Goal: Transaction & Acquisition: Purchase product/service

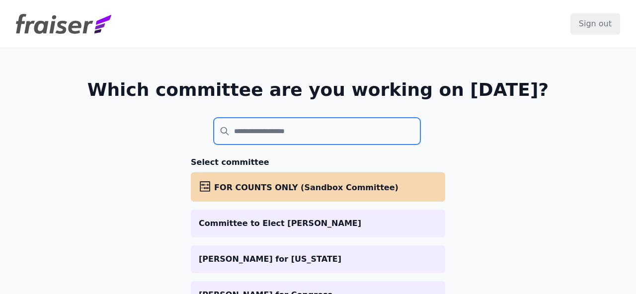
click at [253, 140] on input "search" at bounding box center [317, 131] width 207 height 27
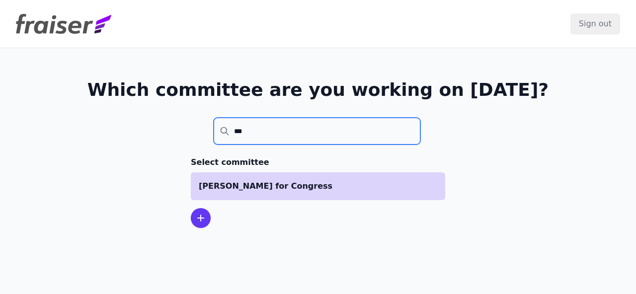
type input "***"
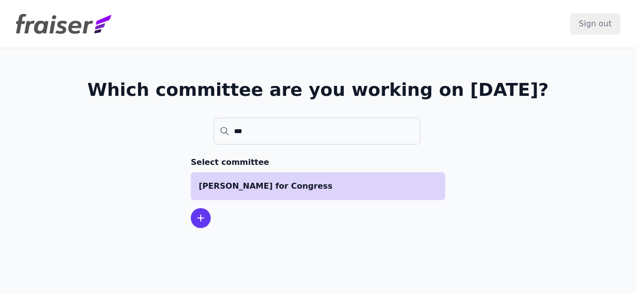
click at [239, 187] on p "[PERSON_NAME] for Congress" at bounding box center [318, 186] width 239 height 12
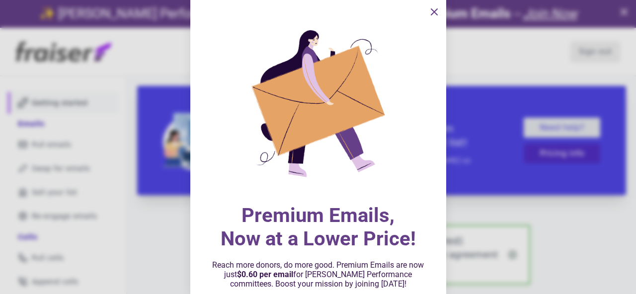
click at [435, 11] on icon "information" at bounding box center [434, 12] width 6 height 6
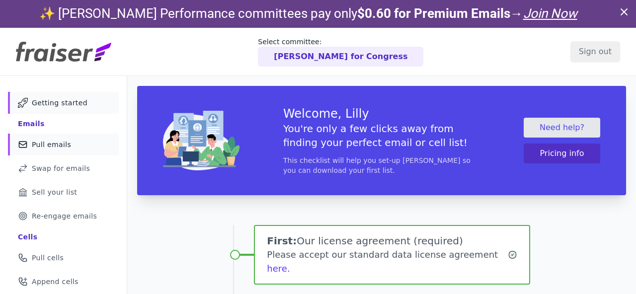
click at [45, 145] on span "Pull emails" at bounding box center [51, 145] width 39 height 10
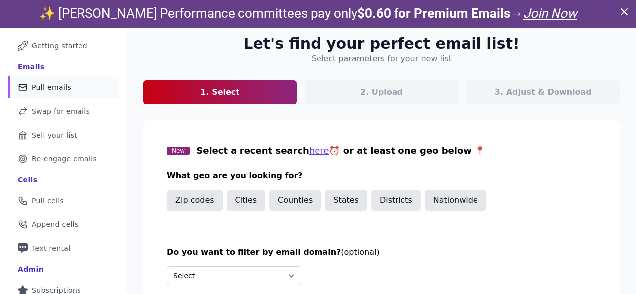
scroll to position [65, 0]
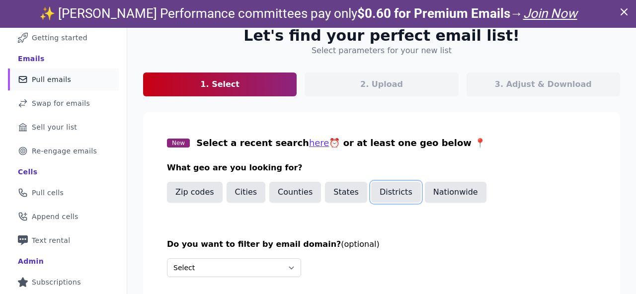
click at [384, 198] on button "Districts" at bounding box center [396, 192] width 50 height 21
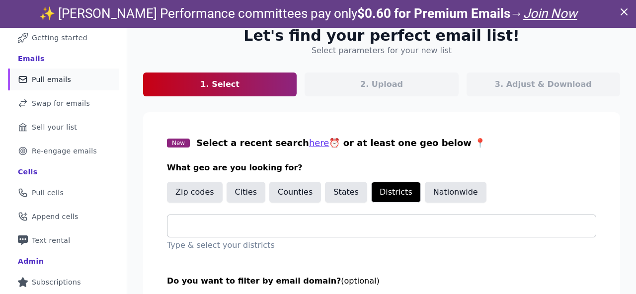
click at [254, 221] on input "text" at bounding box center [385, 226] width 421 height 12
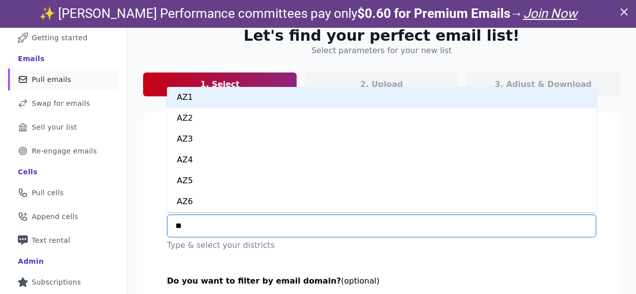
type input "***"
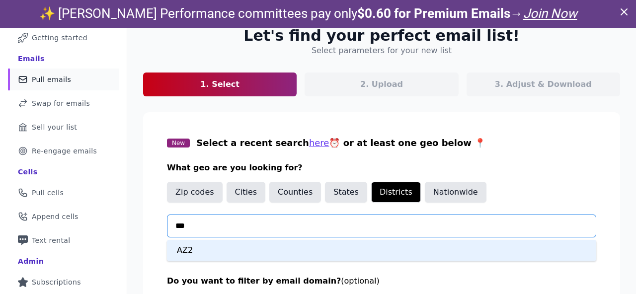
click at [226, 248] on div "AZ2" at bounding box center [381, 250] width 429 height 21
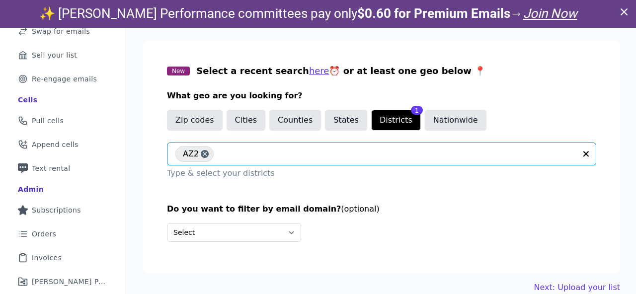
scroll to position [156, 0]
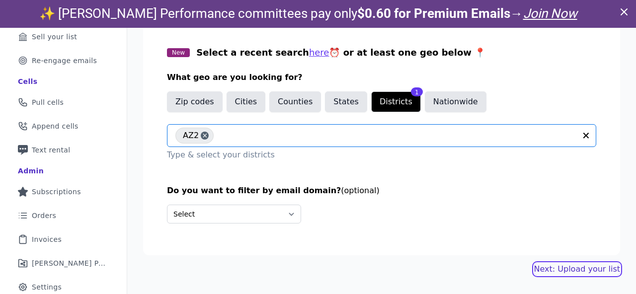
click at [553, 268] on link "Next: Upload your list" at bounding box center [577, 269] width 86 height 12
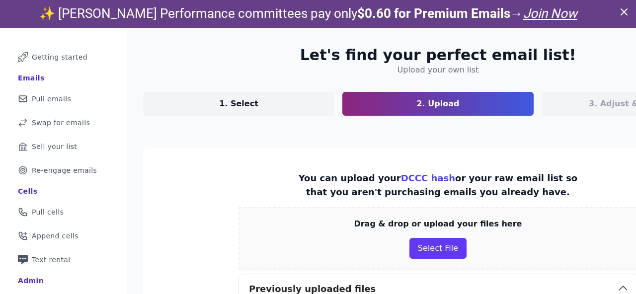
scroll to position [64, 0]
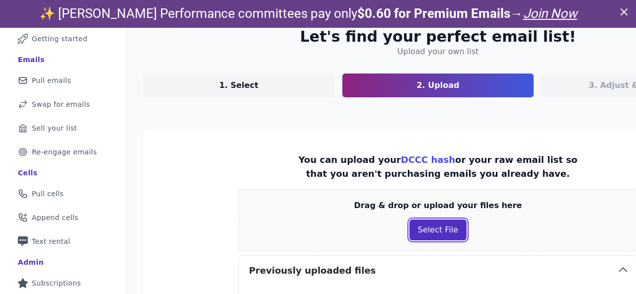
click at [410, 233] on button "Select File" at bounding box center [438, 230] width 57 height 21
click at [410, 235] on button "Select File" at bounding box center [438, 230] width 57 height 21
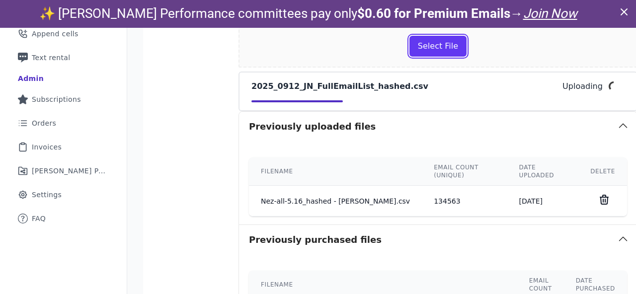
scroll to position [250, 0]
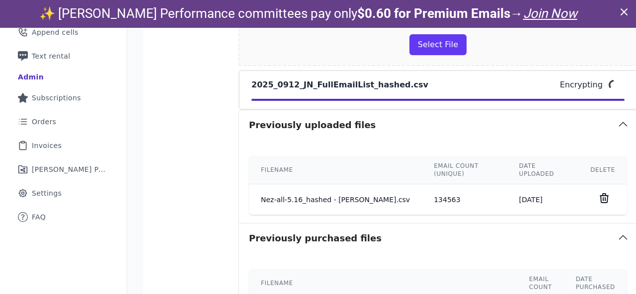
click at [627, 9] on icon at bounding box center [624, 12] width 6 height 6
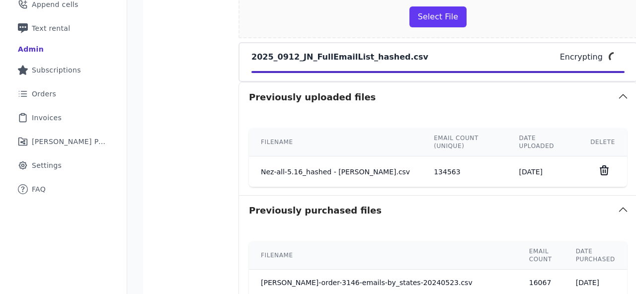
click at [605, 144] on section "You can upload your DCCC hash or your raw email list so that you aren't purchas…" at bounding box center [438, 187] width 590 height 542
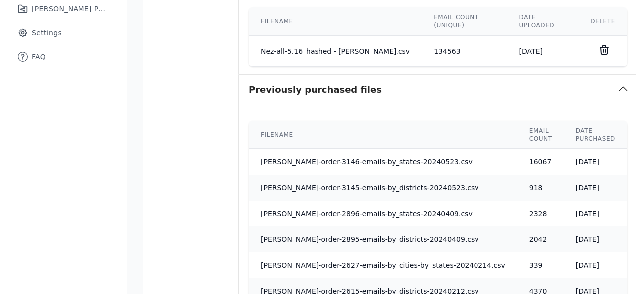
scroll to position [516, 0]
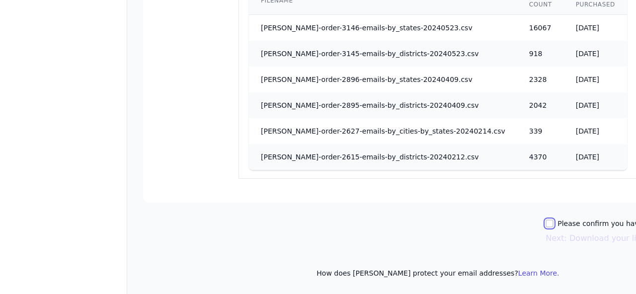
click at [546, 223] on input "Please confirm you have all correct lists uploaded." at bounding box center [550, 224] width 8 height 8
checkbox input "true"
click at [546, 236] on button "Next: Download your list" at bounding box center [595, 239] width 98 height 12
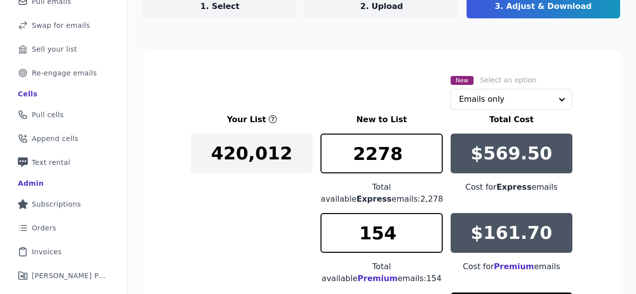
scroll to position [111, 0]
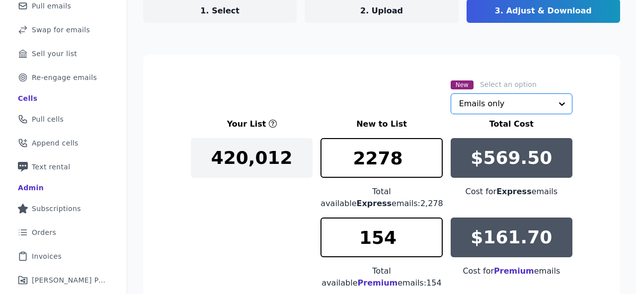
click at [465, 100] on input "text" at bounding box center [505, 104] width 93 height 20
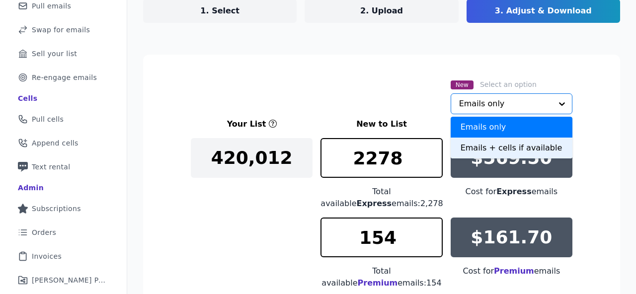
click at [462, 151] on div "Emails + cells if available" at bounding box center [512, 148] width 122 height 21
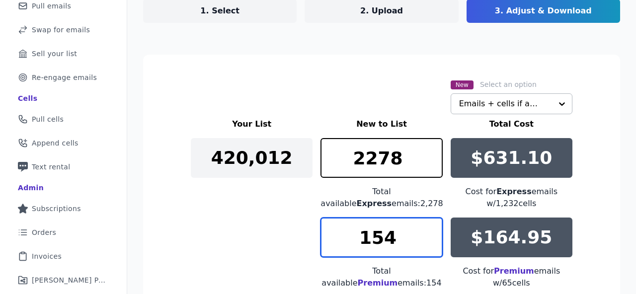
drag, startPoint x: 400, startPoint y: 235, endPoint x: 354, endPoint y: 238, distance: 45.3
click at [354, 238] on input "154" at bounding box center [382, 238] width 122 height 40
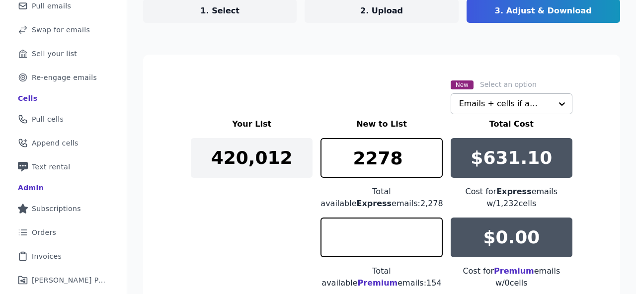
type input "0"
click at [249, 232] on div "Your List New to List Total Cost 420,012 2278 Total available Express emails: 2…" at bounding box center [382, 249] width 382 height 262
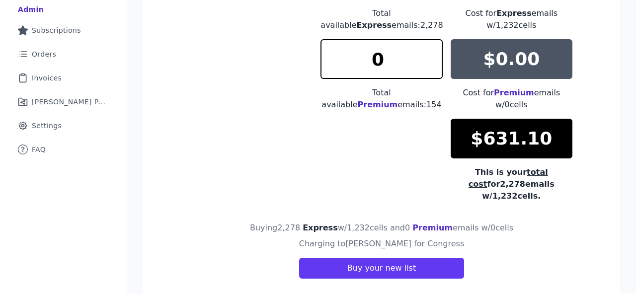
scroll to position [292, 0]
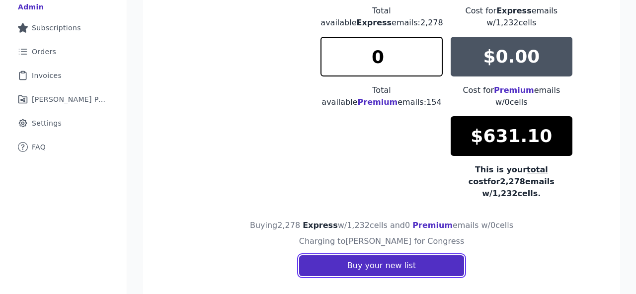
click at [345, 256] on button "Buy your new list" at bounding box center [381, 266] width 165 height 21
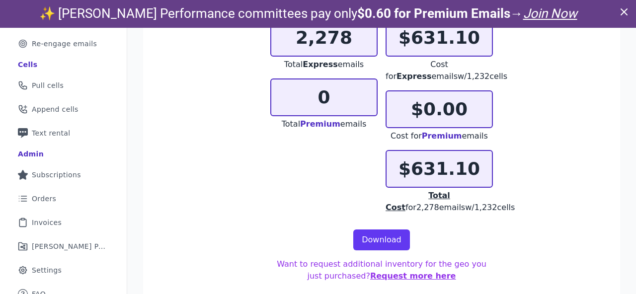
scroll to position [172, 0]
click at [375, 240] on link "Download" at bounding box center [381, 240] width 57 height 21
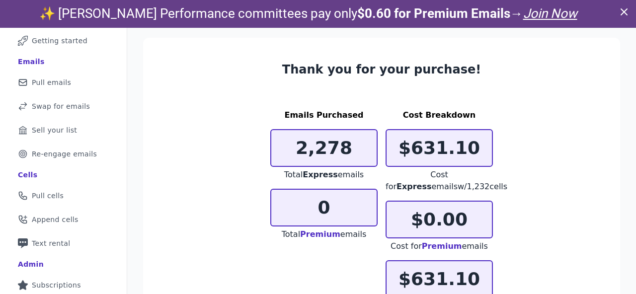
scroll to position [0, 0]
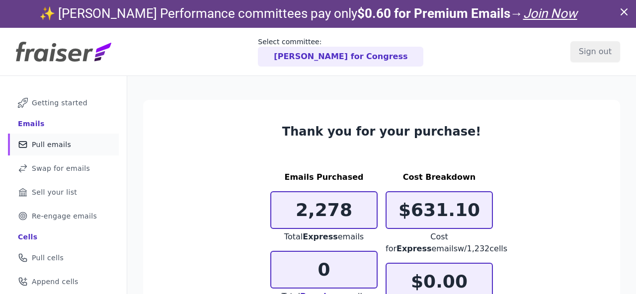
click at [36, 140] on span "Pull emails" at bounding box center [51, 145] width 39 height 10
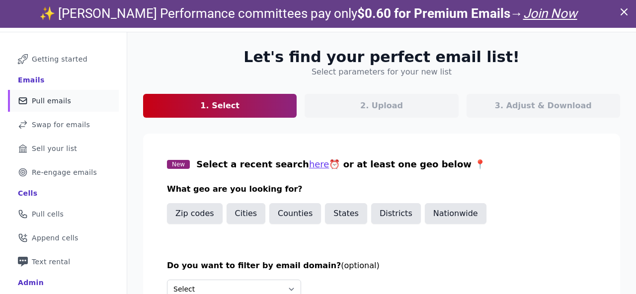
scroll to position [71, 0]
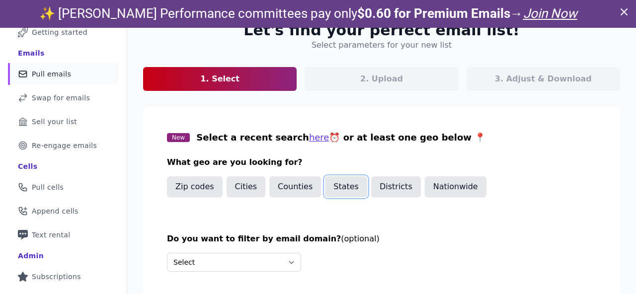
click at [334, 186] on button "States" at bounding box center [346, 186] width 42 height 21
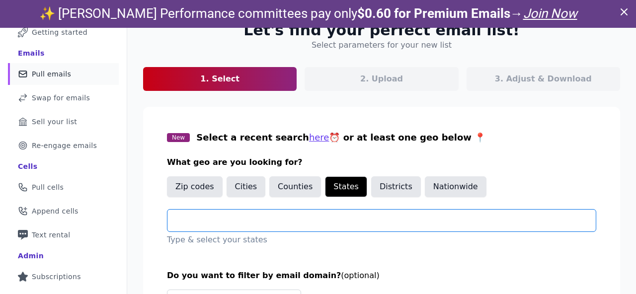
click at [258, 220] on input "text" at bounding box center [385, 221] width 421 height 12
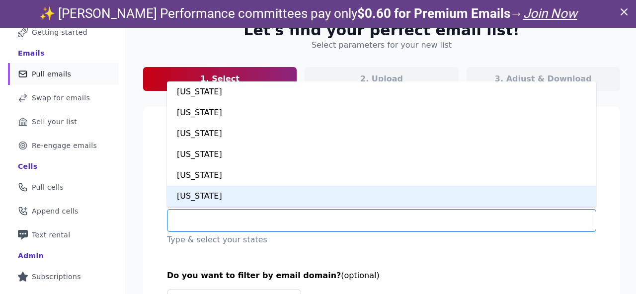
click at [221, 199] on div "California" at bounding box center [381, 196] width 429 height 21
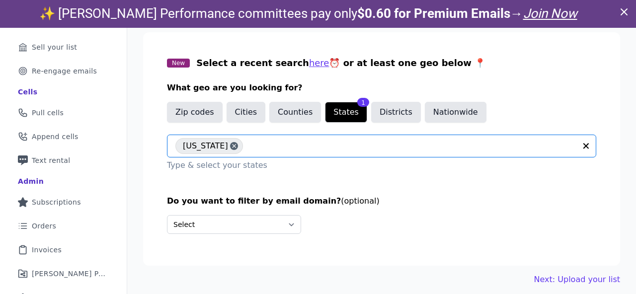
scroll to position [156, 0]
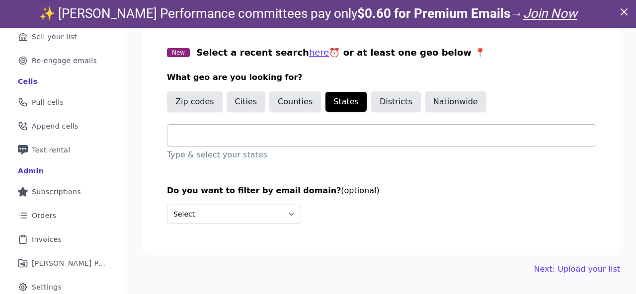
click at [214, 136] on input "text" at bounding box center [385, 136] width 421 height 12
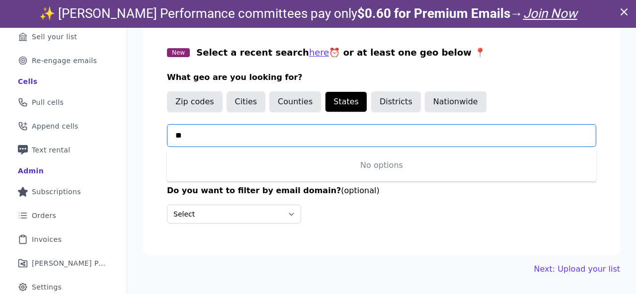
type input "*"
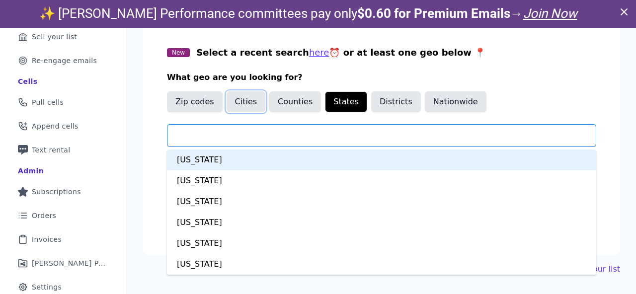
click at [241, 100] on button "Cities" at bounding box center [246, 101] width 39 height 21
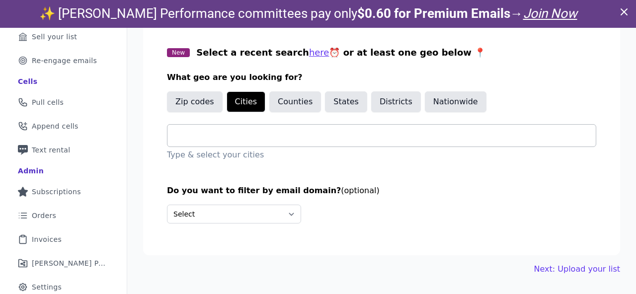
click at [221, 135] on input "text" at bounding box center [385, 136] width 421 height 12
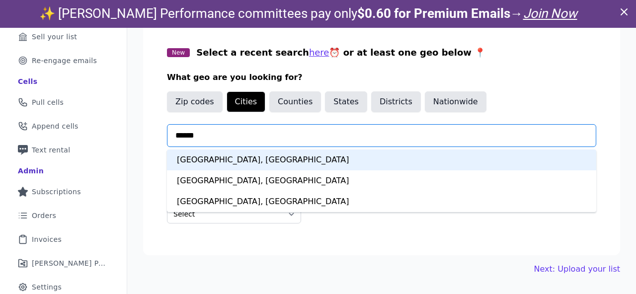
type input "*******"
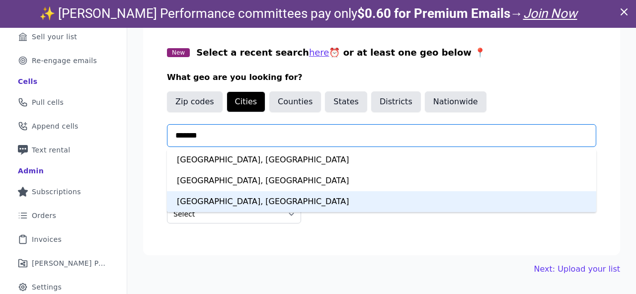
click at [209, 198] on div "Los Angeles, CA" at bounding box center [381, 201] width 429 height 21
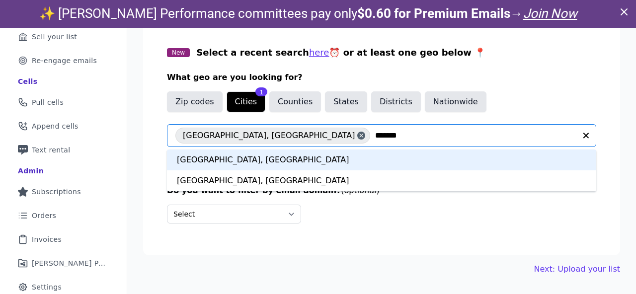
type input "********"
click at [232, 154] on div "San Francisco, CA" at bounding box center [381, 160] width 429 height 21
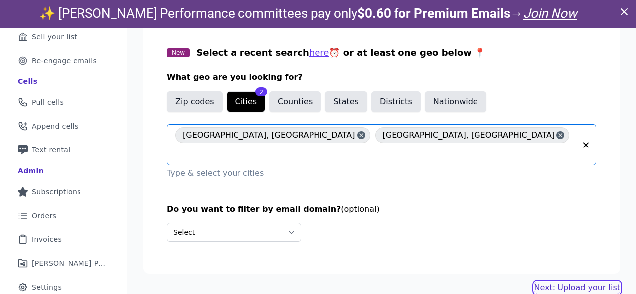
click at [555, 282] on link "Next: Upload your list" at bounding box center [577, 288] width 86 height 12
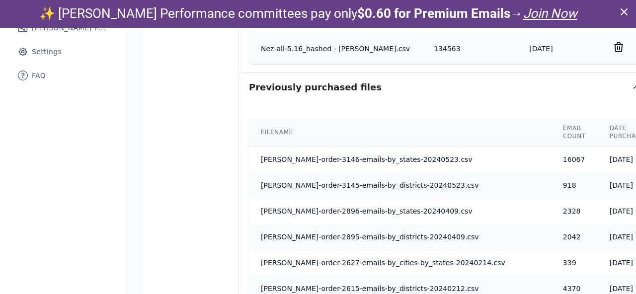
scroll to position [521, 0]
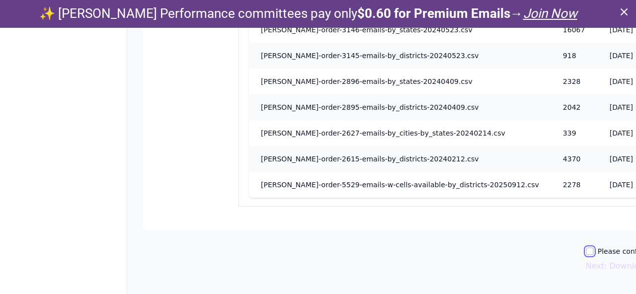
click at [586, 251] on input "Please confirm you have no lists to upload." at bounding box center [590, 252] width 8 height 8
checkbox input "true"
click at [586, 268] on button "Next: Download your list" at bounding box center [635, 266] width 98 height 12
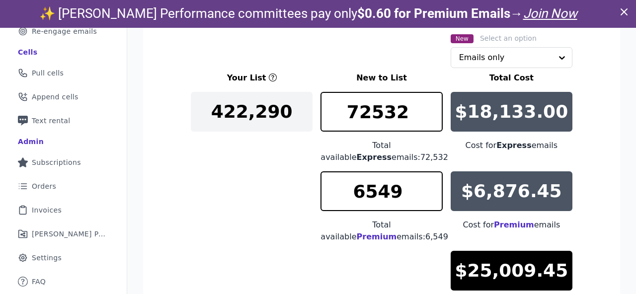
scroll to position [167, 0]
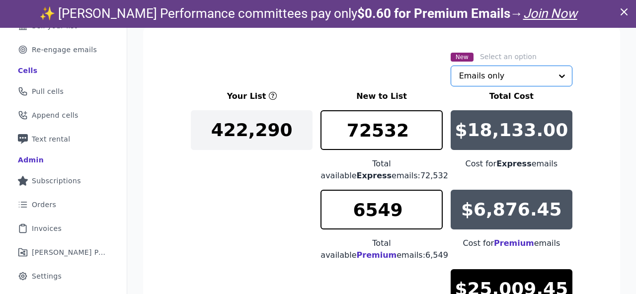
click at [488, 75] on input "text" at bounding box center [505, 76] width 93 height 20
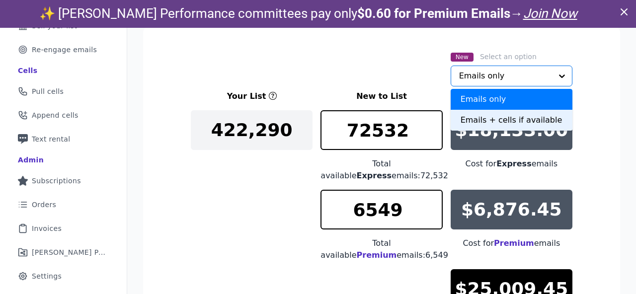
click at [482, 120] on div "Emails + cells if available" at bounding box center [512, 120] width 122 height 21
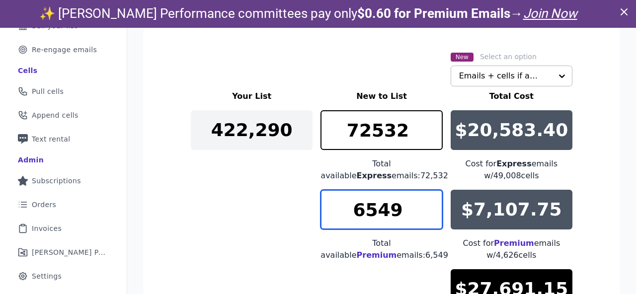
drag, startPoint x: 405, startPoint y: 209, endPoint x: 341, endPoint y: 210, distance: 63.6
click at [342, 210] on input "6549" at bounding box center [382, 210] width 122 height 40
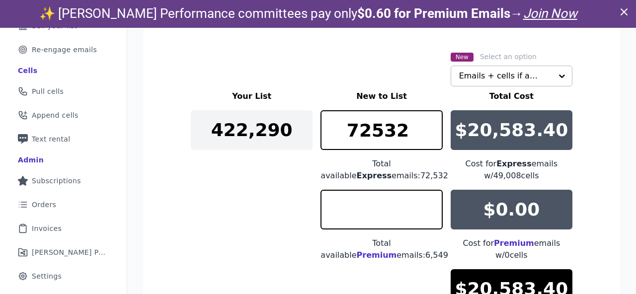
type input "0"
click at [277, 204] on div "Your List New to List Total Cost 422,290 72532 Total available Express emails: …" at bounding box center [382, 221] width 382 height 262
click at [370, 132] on input "72532" at bounding box center [382, 130] width 122 height 40
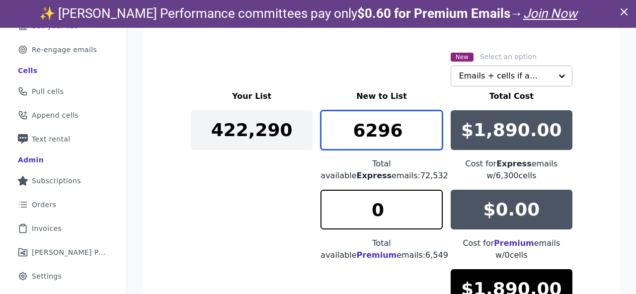
click at [433, 137] on input "6296" at bounding box center [382, 130] width 122 height 40
click at [433, 137] on input "6295" at bounding box center [382, 130] width 122 height 40
click at [433, 137] on input "6294" at bounding box center [382, 130] width 122 height 40
click at [433, 137] on input "6293" at bounding box center [382, 130] width 122 height 40
click at [433, 137] on input "6292" at bounding box center [382, 130] width 122 height 40
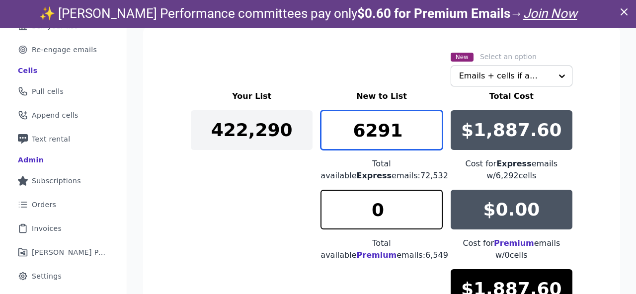
click at [433, 137] on input "6291" at bounding box center [382, 130] width 122 height 40
click at [433, 137] on input "6290" at bounding box center [382, 130] width 122 height 40
click at [433, 137] on input "6289" at bounding box center [382, 130] width 122 height 40
click at [433, 137] on input "6288" at bounding box center [382, 130] width 122 height 40
click at [433, 137] on input "6287" at bounding box center [382, 130] width 122 height 40
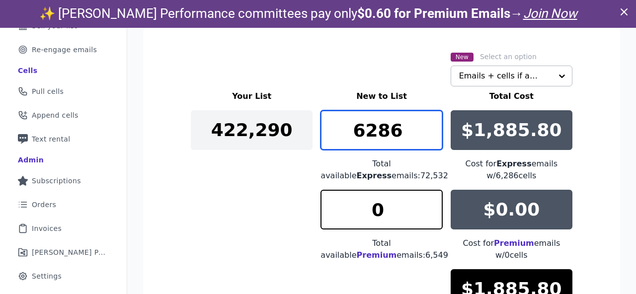
click at [433, 137] on input "6286" at bounding box center [382, 130] width 122 height 40
click at [433, 137] on input "6227" at bounding box center [382, 130] width 122 height 40
click at [433, 123] on input "6228" at bounding box center [382, 130] width 122 height 40
click at [433, 123] on input "6229" at bounding box center [382, 130] width 122 height 40
type input "6230"
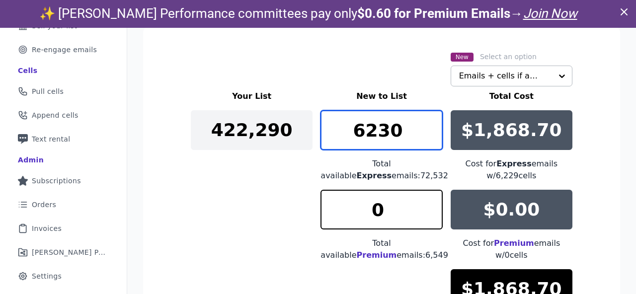
click at [433, 123] on input "6230" at bounding box center [382, 130] width 122 height 40
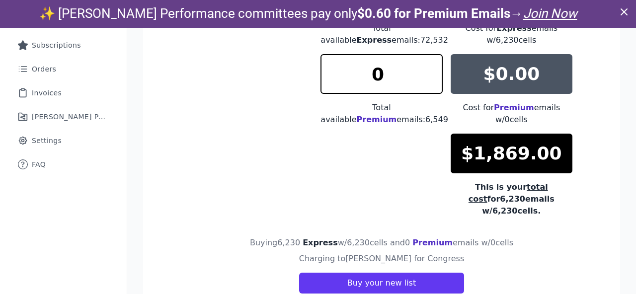
scroll to position [10, 0]
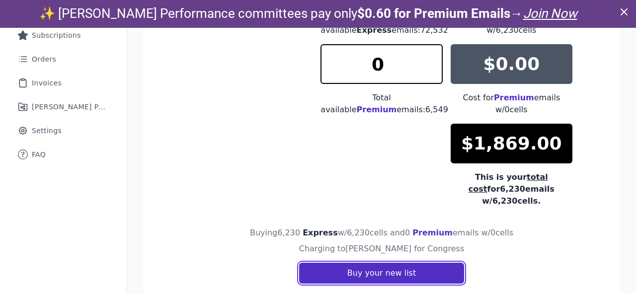
click at [361, 263] on button "Buy your new list" at bounding box center [381, 273] width 165 height 21
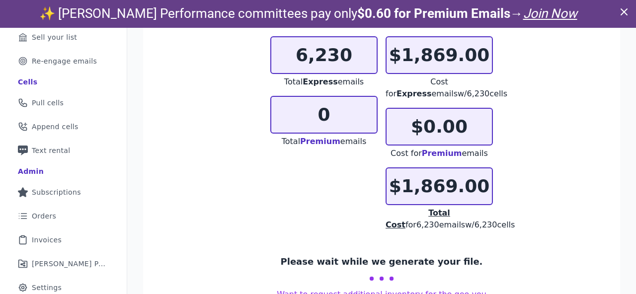
scroll to position [161, 0]
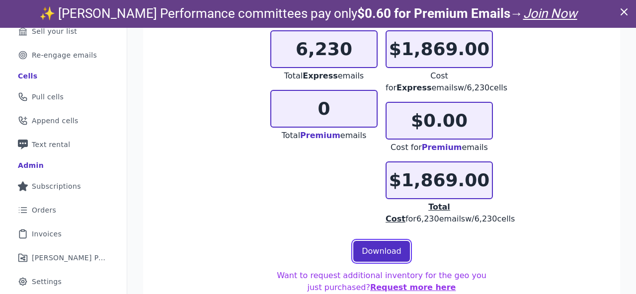
click at [372, 256] on link "Download" at bounding box center [381, 251] width 57 height 21
